Goal: Information Seeking & Learning: Check status

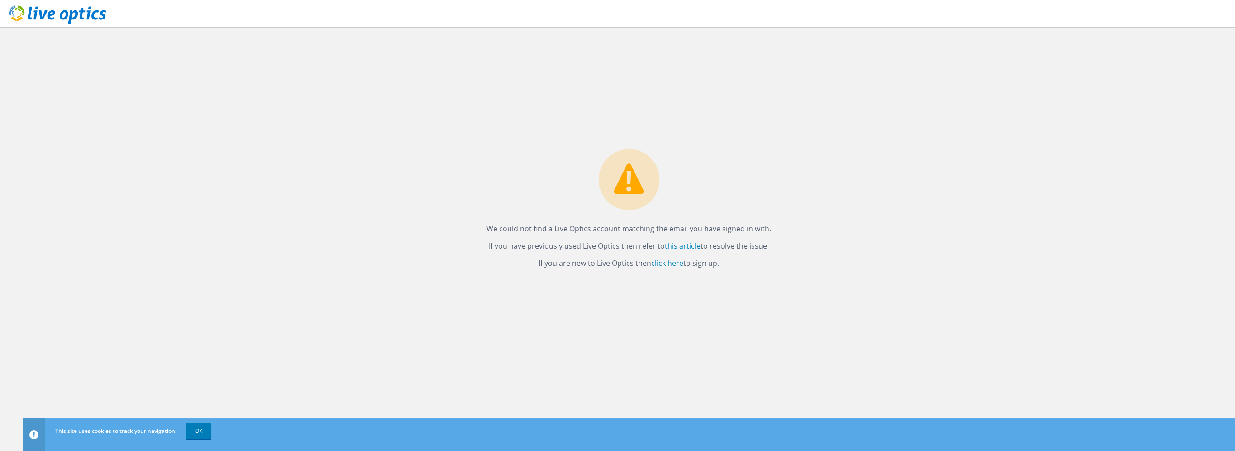
drag, startPoint x: 664, startPoint y: 276, endPoint x: 664, endPoint y: 270, distance: 5.9
click at [670, 263] on link "click here" at bounding box center [667, 263] width 32 height 10
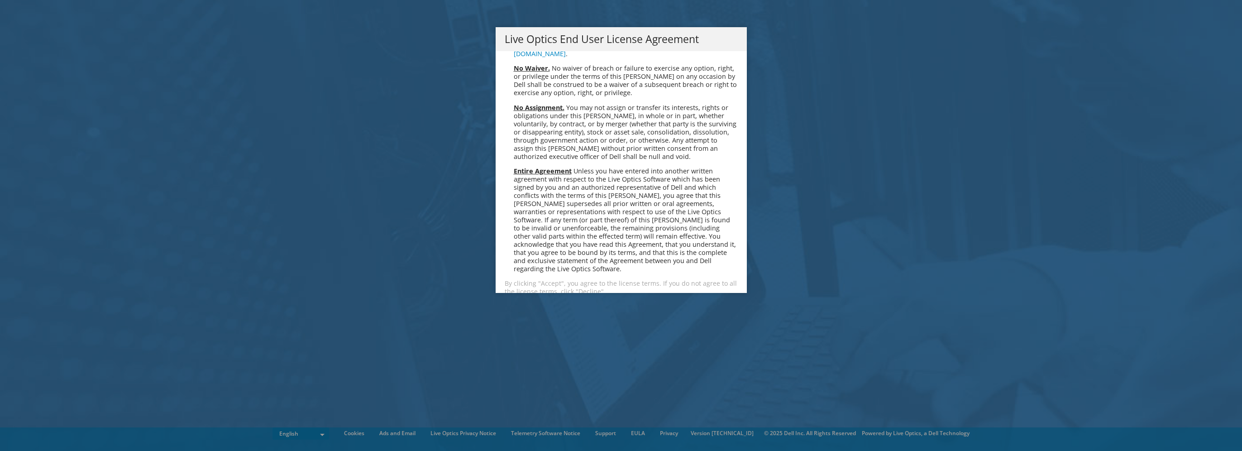
scroll to position [3422, 0]
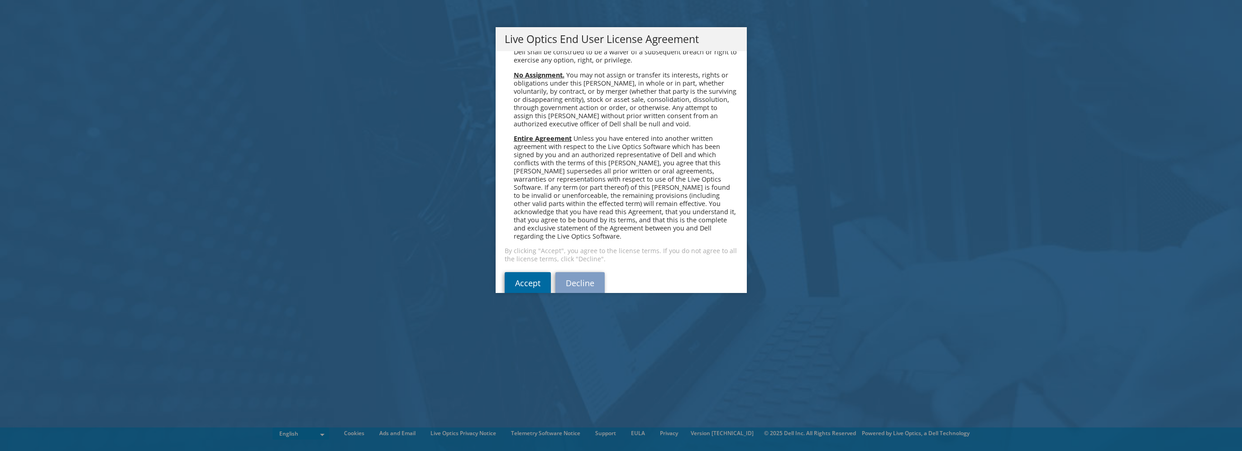
click at [540, 272] on link "Accept" at bounding box center [528, 283] width 46 height 22
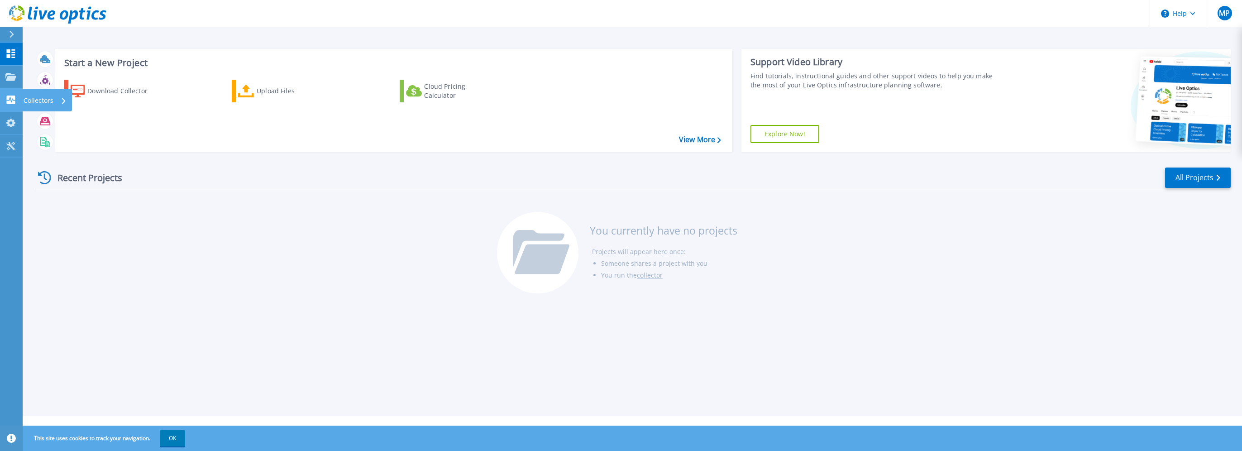
click at [40, 99] on p "Collectors" at bounding box center [39, 101] width 30 height 24
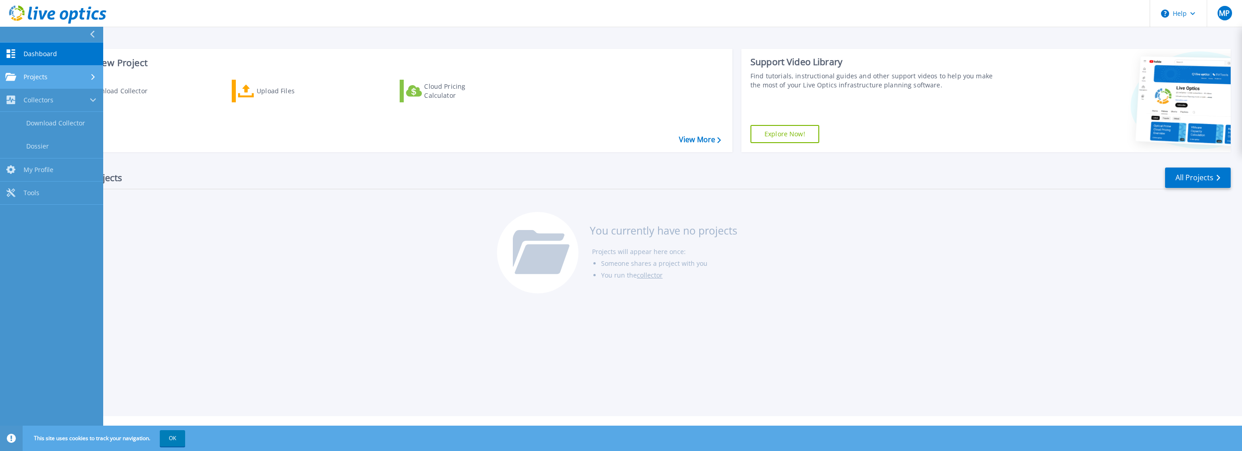
click at [61, 80] on div "Projects" at bounding box center [51, 77] width 92 height 8
click at [65, 101] on link "Search Projects" at bounding box center [51, 100] width 103 height 23
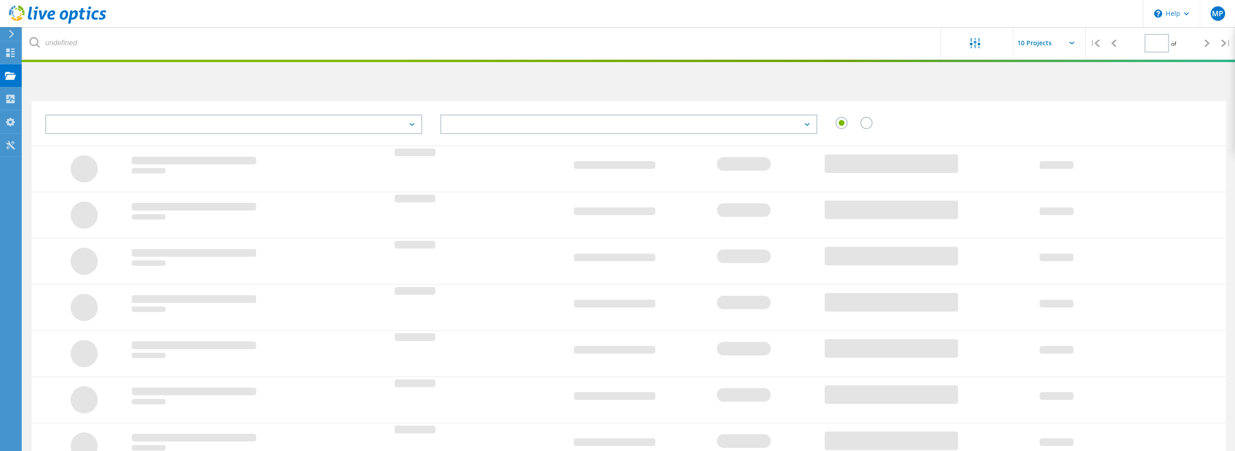
type input "1"
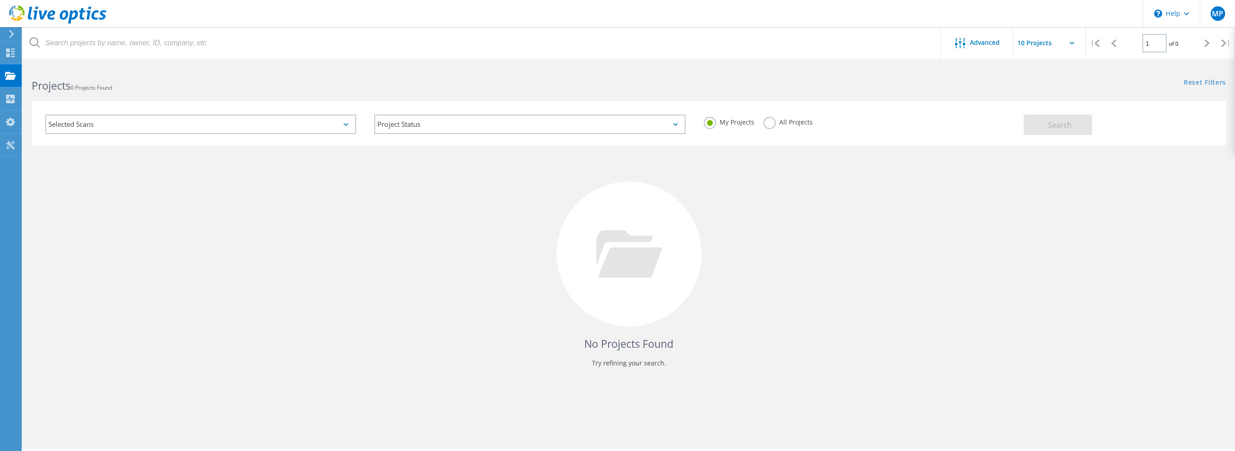
click at [281, 118] on div "Selected Scans" at bounding box center [200, 123] width 311 height 19
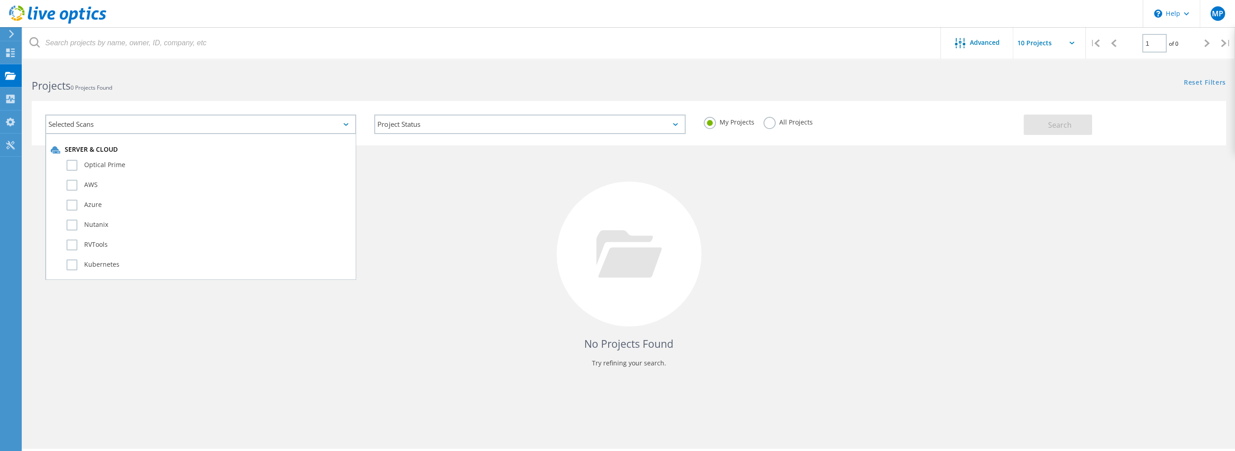
click at [484, 135] on div "Project Status In Progress Complete Published Anonymous Archived Error" at bounding box center [529, 124] width 329 height 38
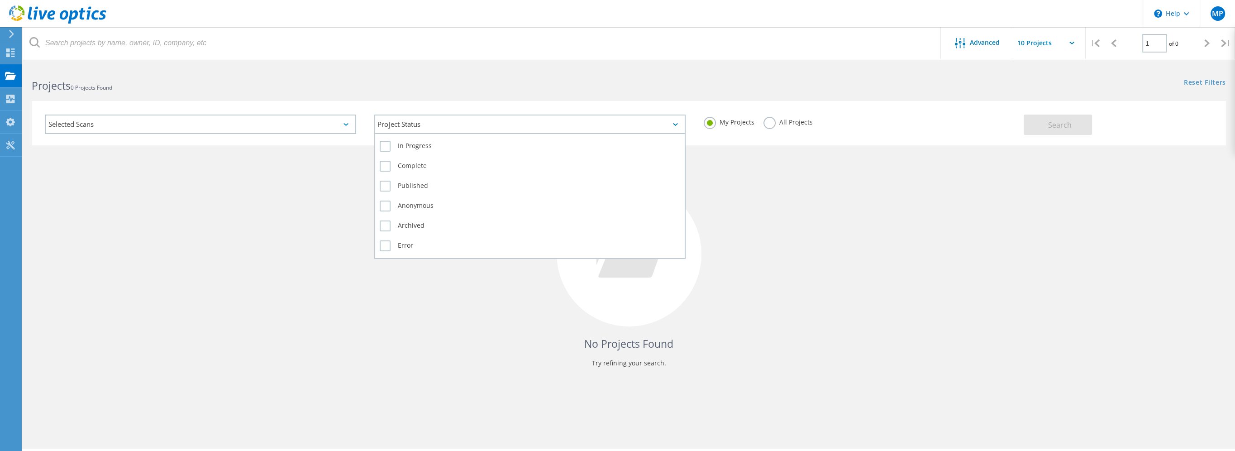
click at [474, 123] on div "Project Status" at bounding box center [529, 123] width 311 height 19
click at [450, 118] on div "Project Status" at bounding box center [529, 123] width 311 height 19
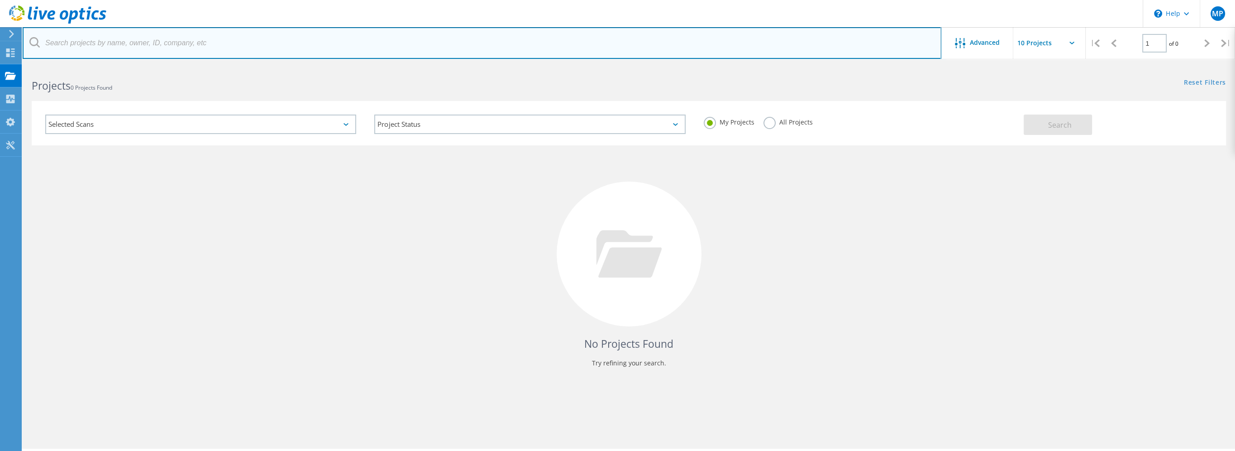
click at [138, 29] on input "text" at bounding box center [482, 43] width 919 height 32
type input "rva.gov"
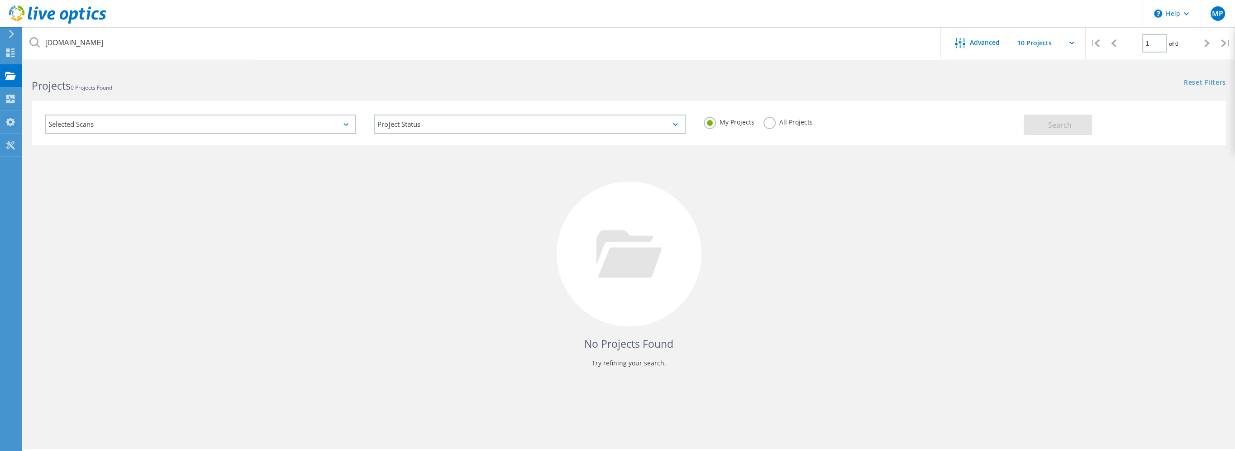
click at [1059, 43] on input "text" at bounding box center [1058, 43] width 91 height 32
click at [774, 123] on label "All Projects" at bounding box center [787, 121] width 49 height 9
click at [0, 0] on input "All Projects" at bounding box center [0, 0] width 0 height 0
click at [1063, 130] on button "Search" at bounding box center [1058, 124] width 68 height 20
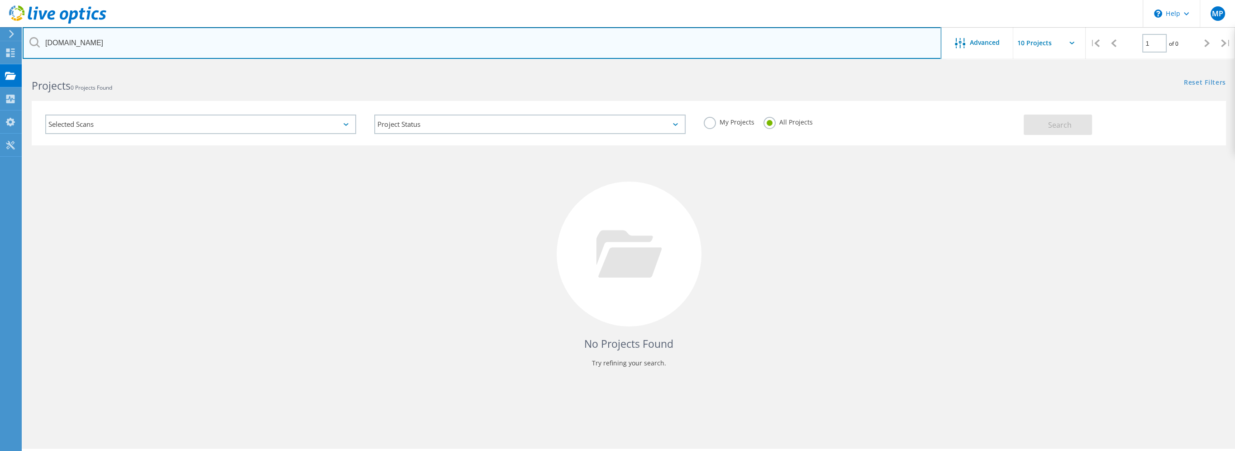
click at [101, 51] on input "rva.gov" at bounding box center [482, 43] width 919 height 32
drag, startPoint x: 78, startPoint y: 43, endPoint x: 21, endPoint y: 43, distance: 56.6
click at [27, 43] on input "rva.gov" at bounding box center [482, 43] width 919 height 32
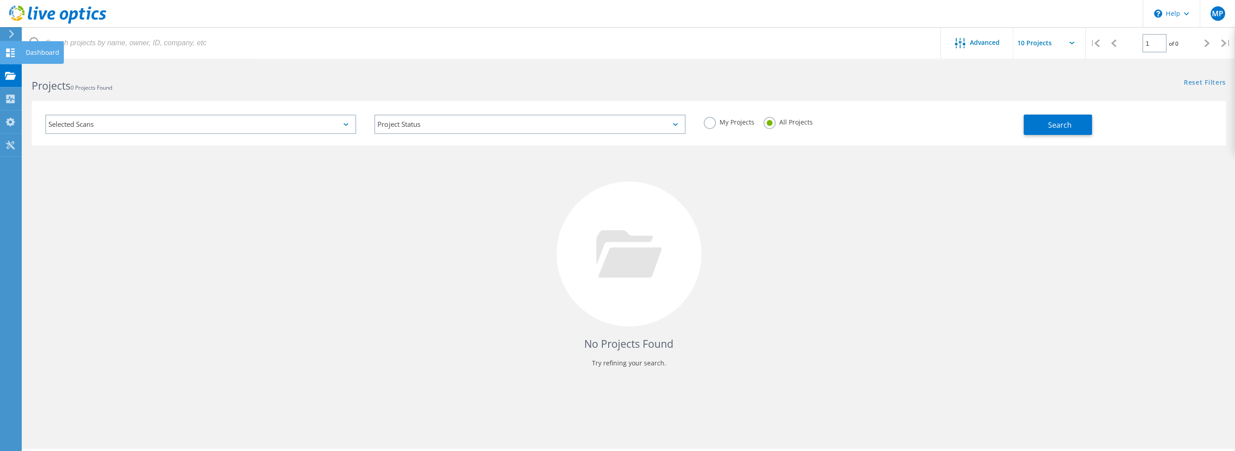
click at [23, 55] on div "Dashboard" at bounding box center [42, 52] width 43 height 23
